Goal: Task Accomplishment & Management: Manage account settings

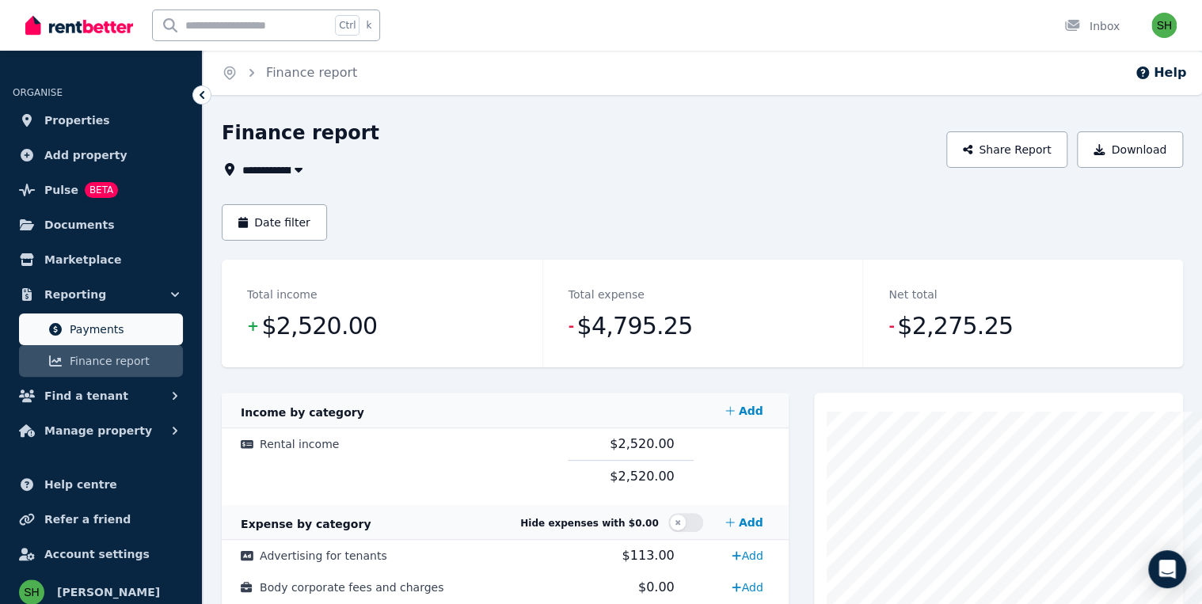
click at [83, 320] on span "Payments" at bounding box center [123, 329] width 107 height 19
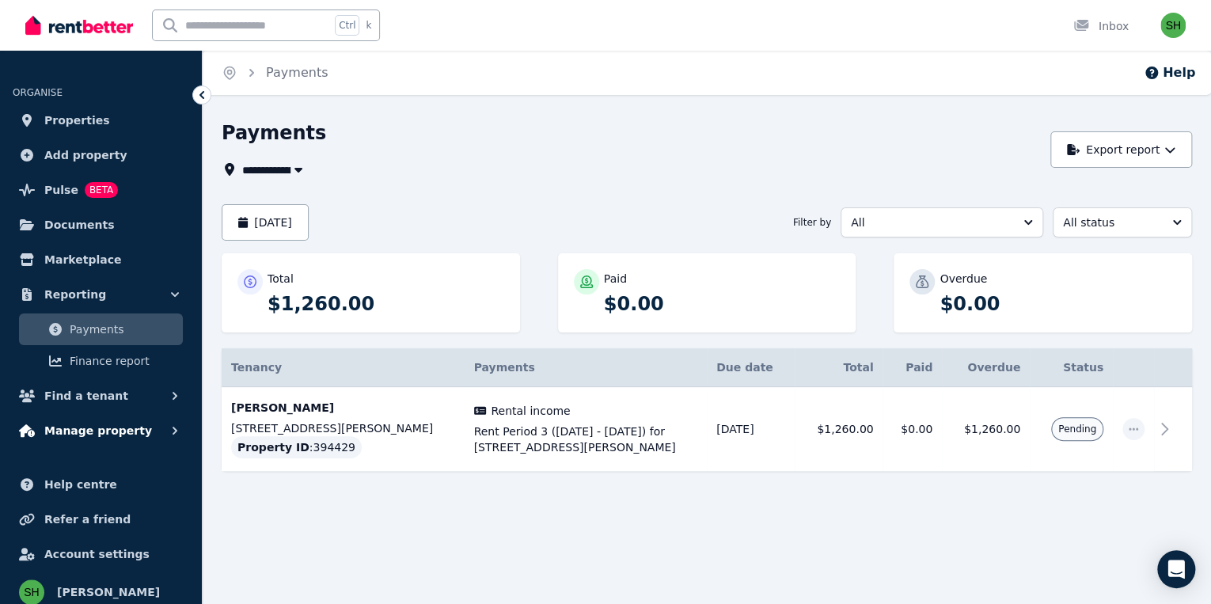
click at [108, 415] on button "Manage property" at bounding box center [101, 431] width 177 height 32
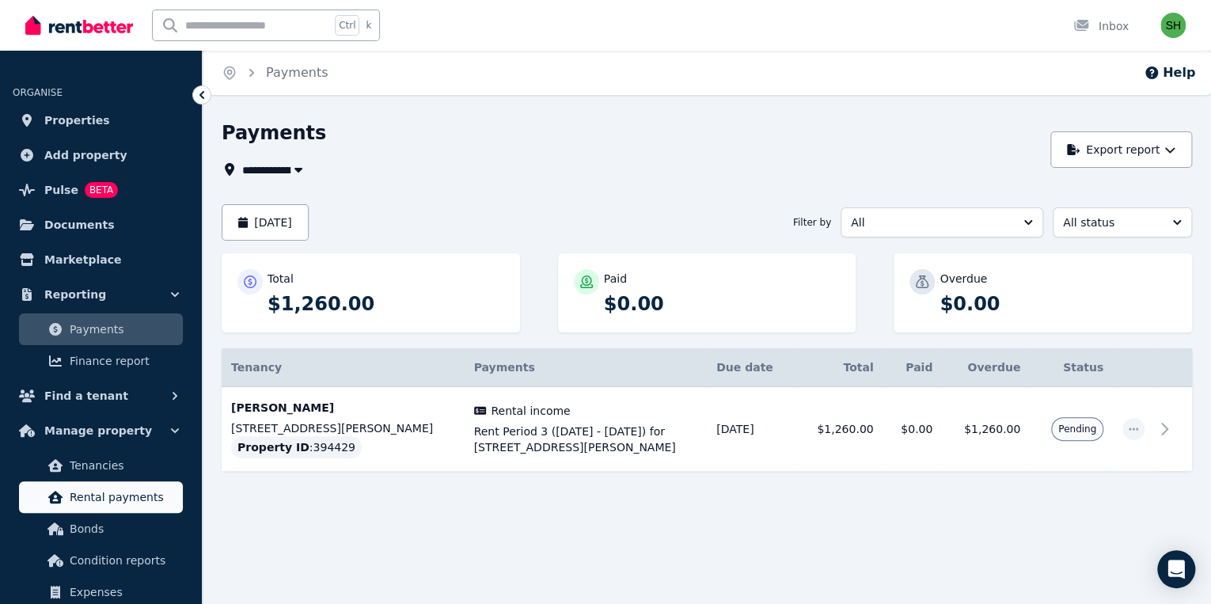
click at [104, 488] on span "Rental payments" at bounding box center [123, 497] width 107 height 19
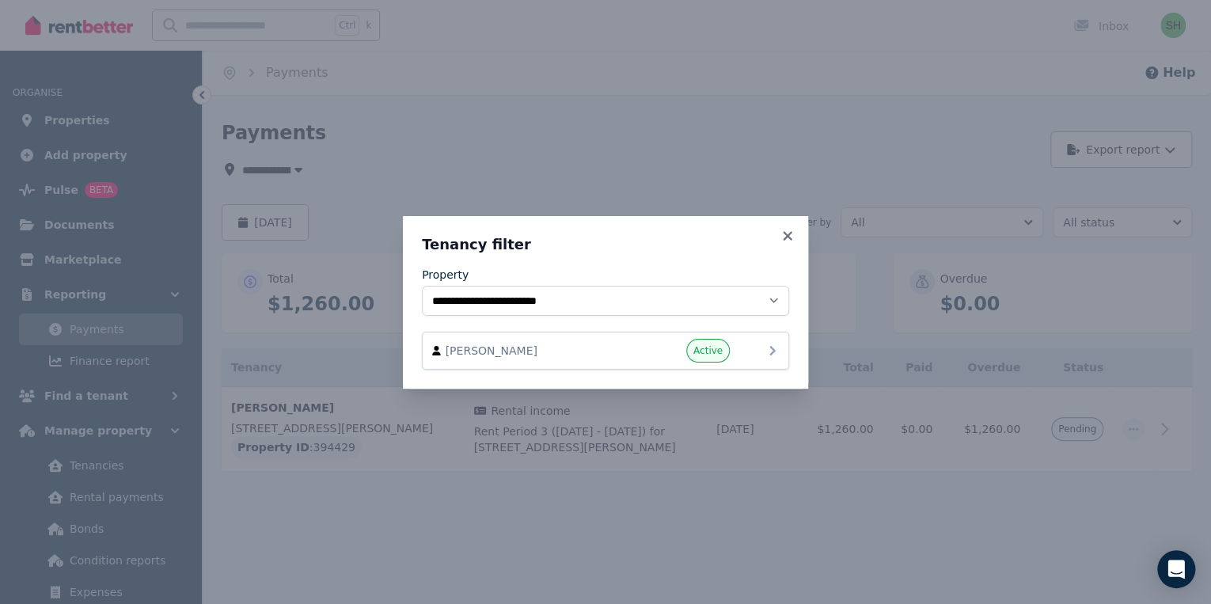
click at [769, 346] on icon at bounding box center [772, 350] width 6 height 9
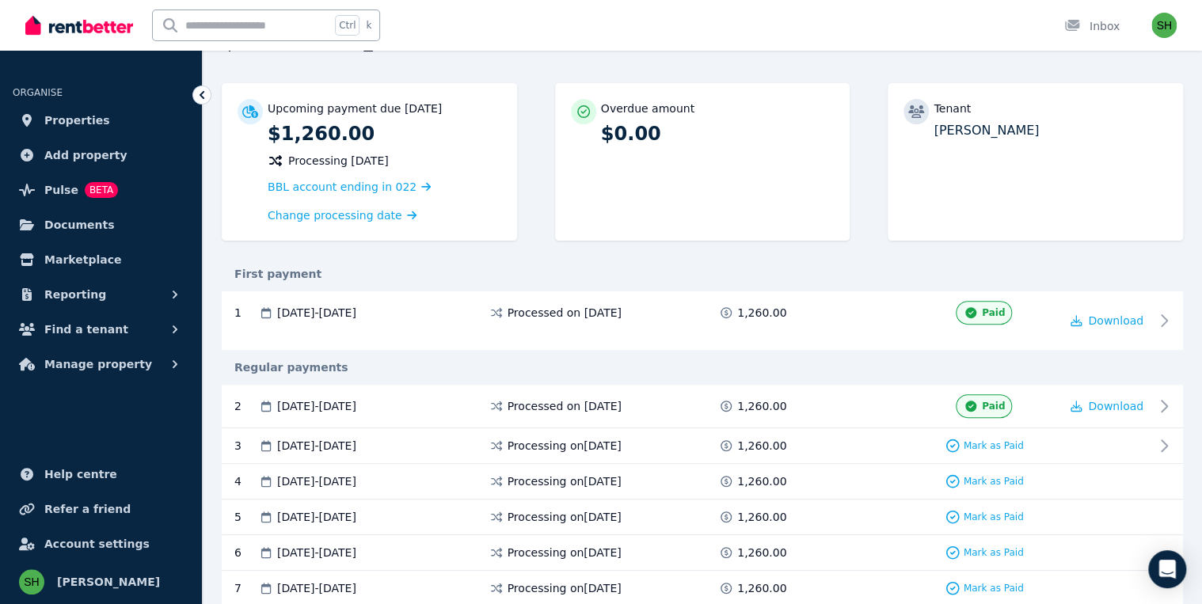
scroll to position [127, 0]
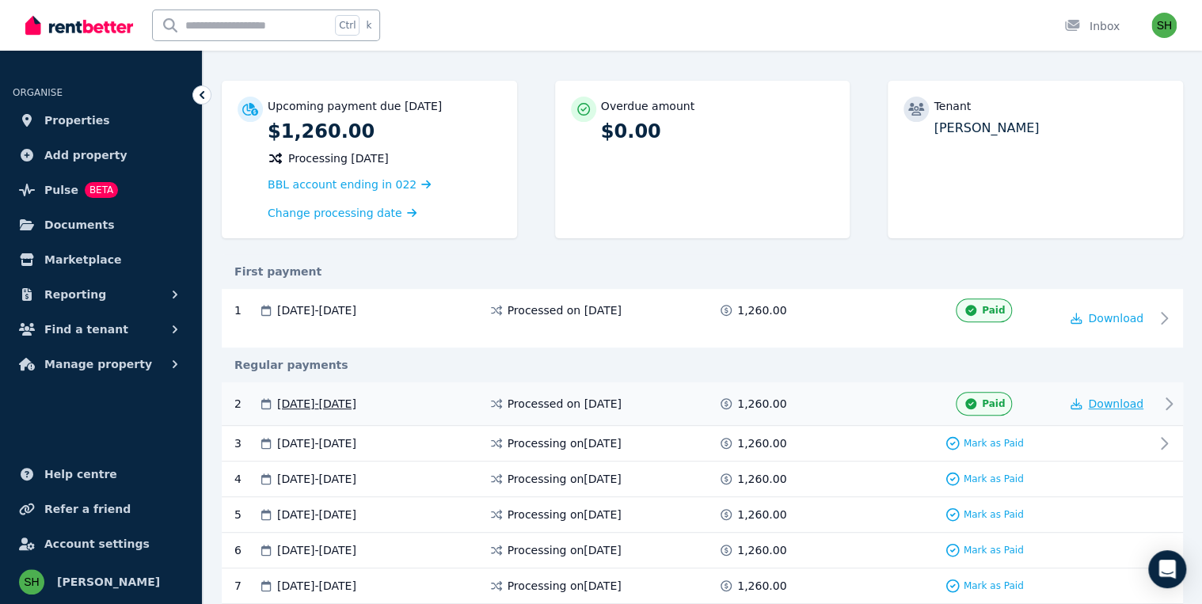
click at [1120, 397] on span "Download" at bounding box center [1115, 403] width 55 height 13
click at [78, 209] on link "Documents" at bounding box center [101, 225] width 177 height 32
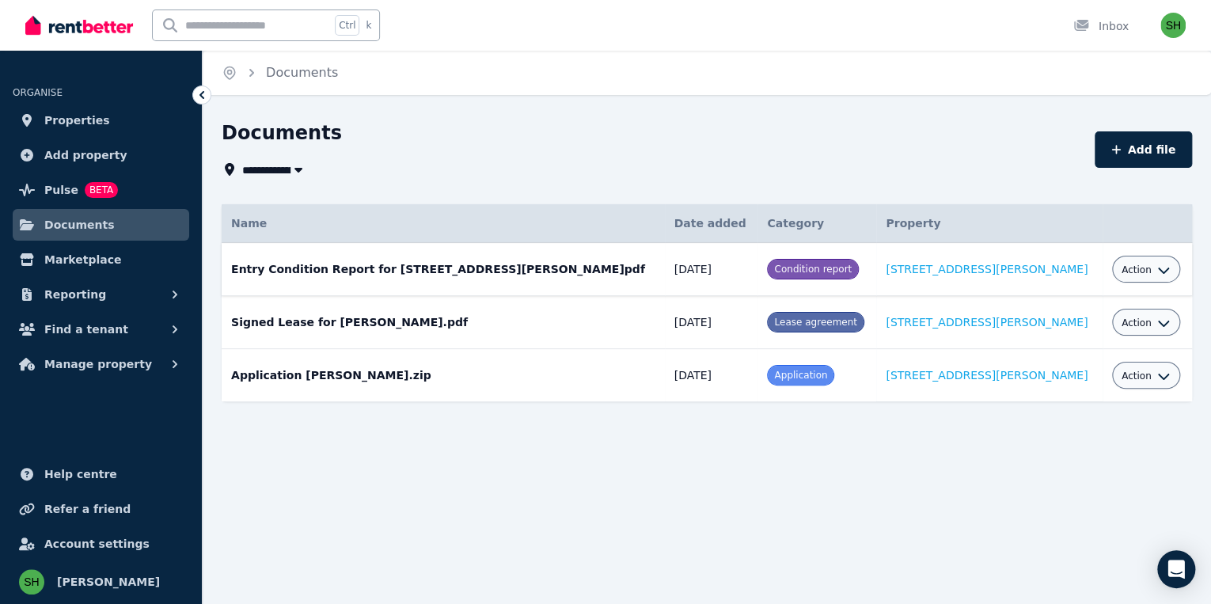
click at [367, 243] on td "Entry Condition Report for [STREET_ADDRESS][PERSON_NAME]pdf Date added: [DATE] …" at bounding box center [443, 269] width 443 height 53
click at [906, 263] on link "[STREET_ADDRESS][PERSON_NAME]" at bounding box center [987, 269] width 202 height 13
click at [774, 264] on span "Condition report" at bounding box center [813, 269] width 78 height 11
click at [1157, 264] on icon "button" at bounding box center [1163, 270] width 13 height 13
click at [1027, 320] on link "View" at bounding box center [1097, 334] width 152 height 28
